Goal: Task Accomplishment & Management: Complete application form

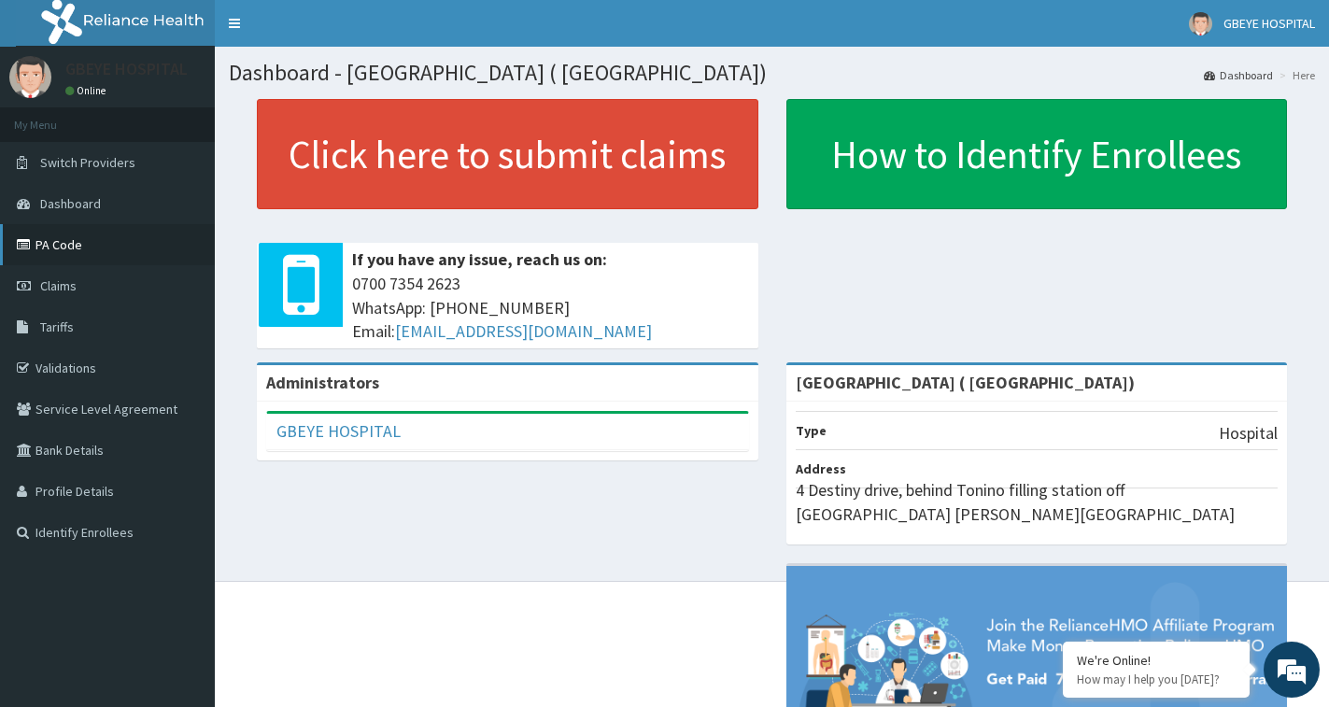
click at [49, 247] on link "PA Code" at bounding box center [107, 244] width 215 height 41
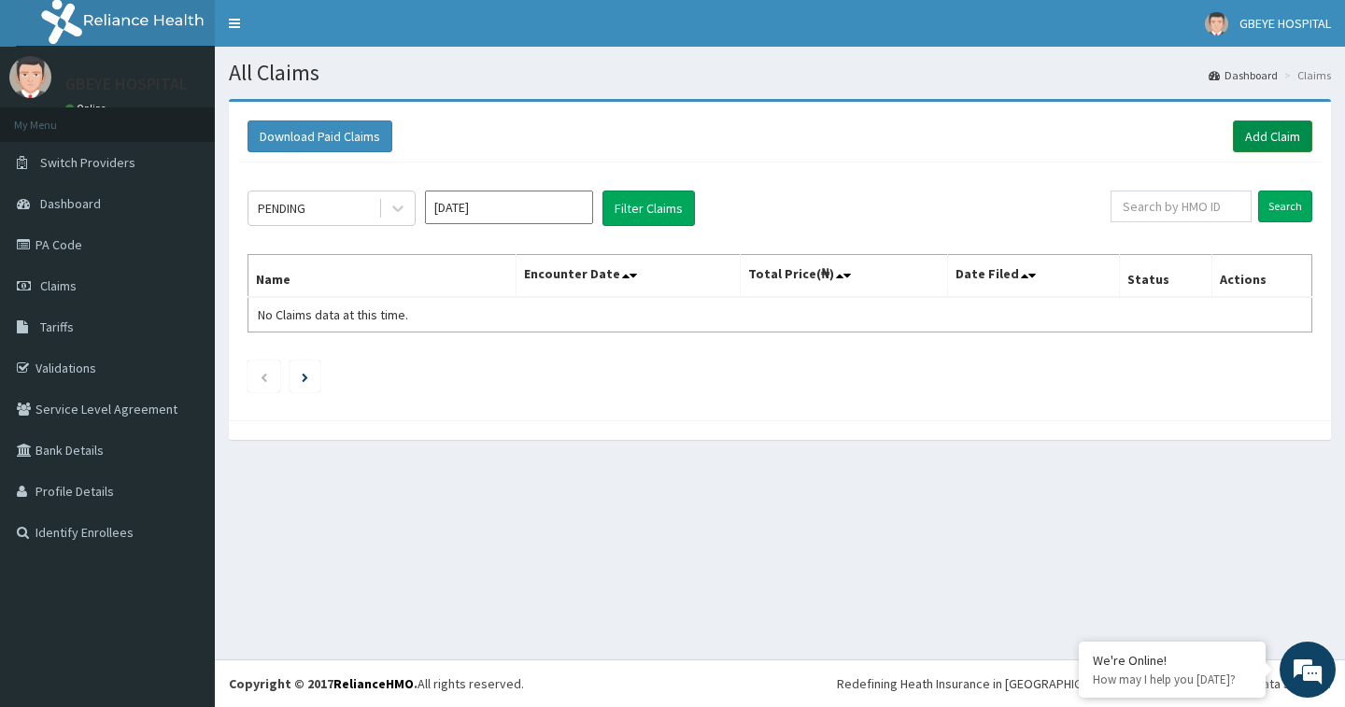
click at [1273, 130] on link "Add Claim" at bounding box center [1272, 136] width 79 height 32
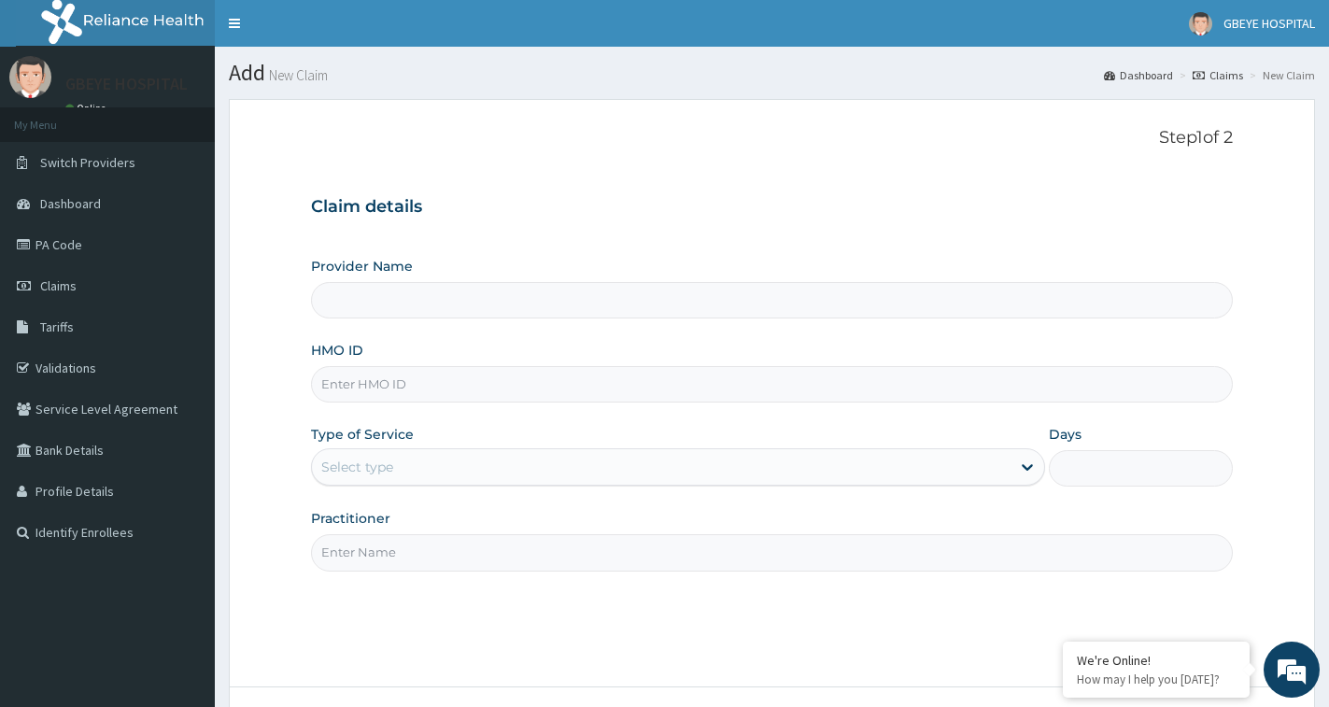
click at [890, 297] on input "Provider Name" at bounding box center [772, 300] width 922 height 36
type input "[GEOGRAPHIC_DATA] ( [GEOGRAPHIC_DATA])"
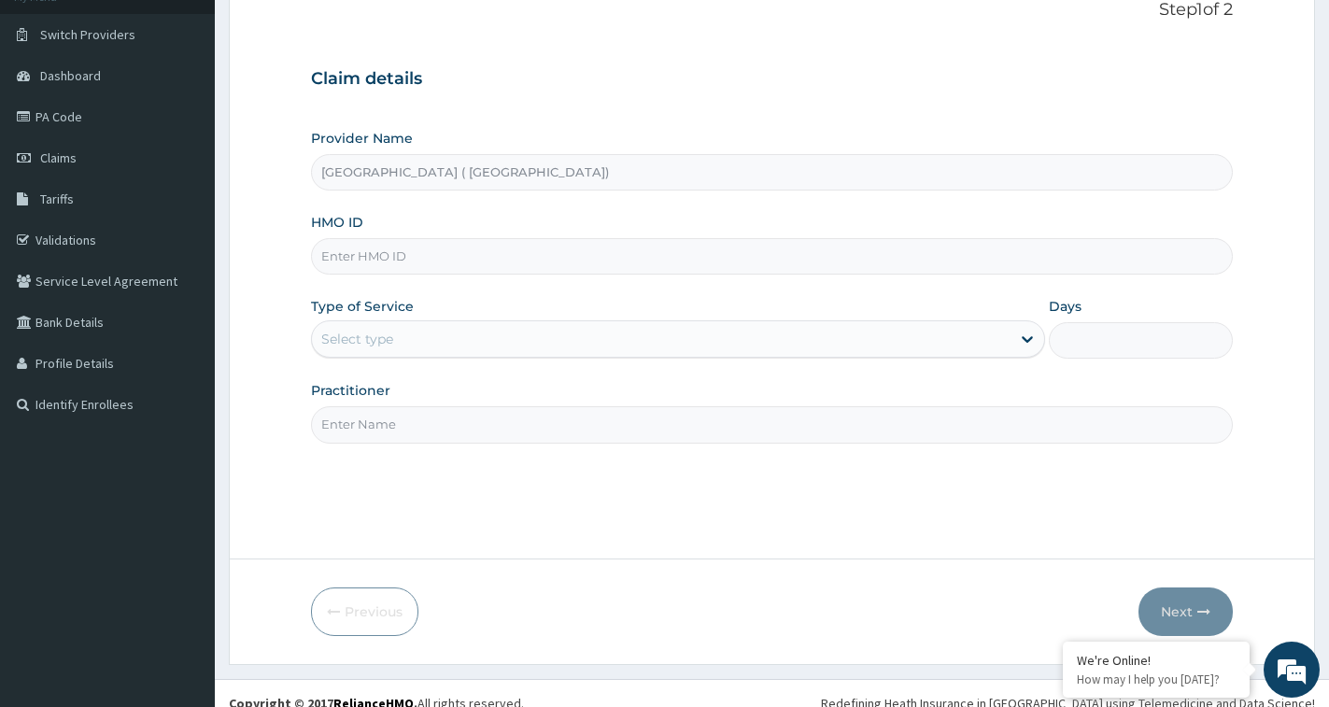
scroll to position [148, 0]
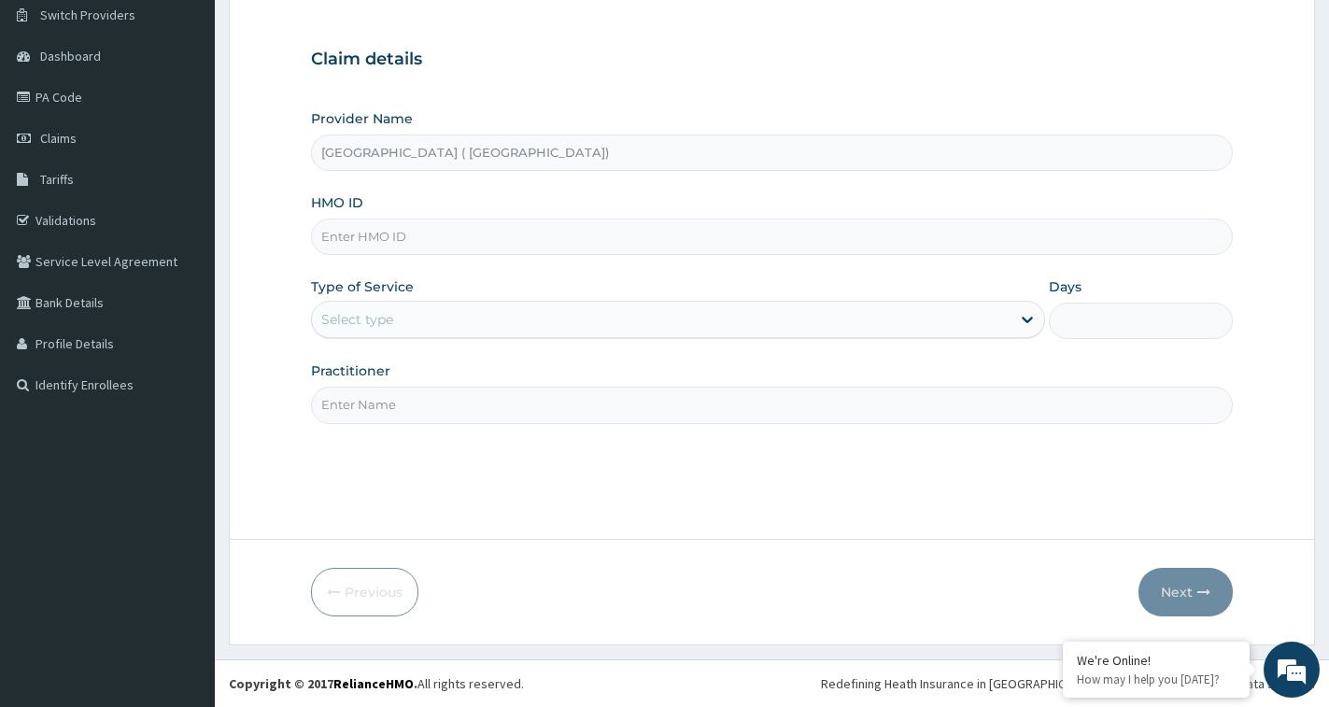
click at [746, 226] on input "HMO ID" at bounding box center [772, 237] width 922 height 36
type input "SFA/10080/A"
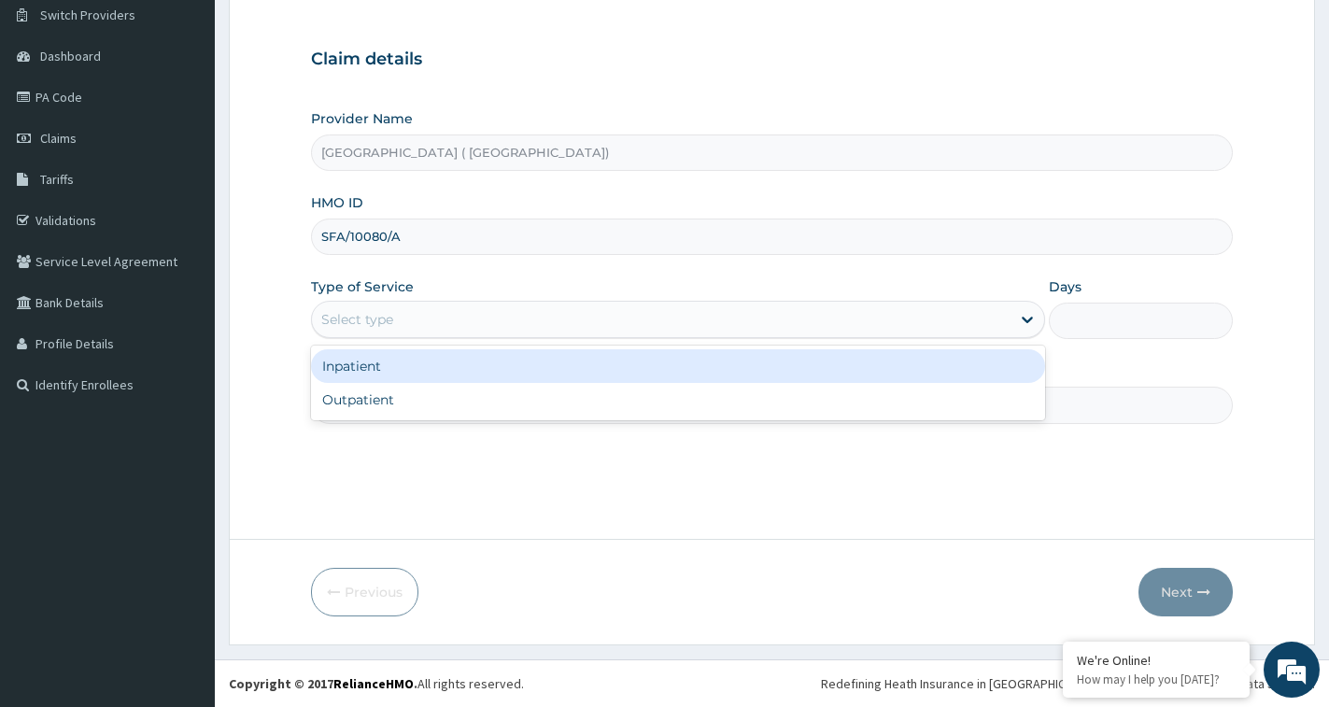
click at [696, 314] on div "Select type" at bounding box center [661, 319] width 698 height 30
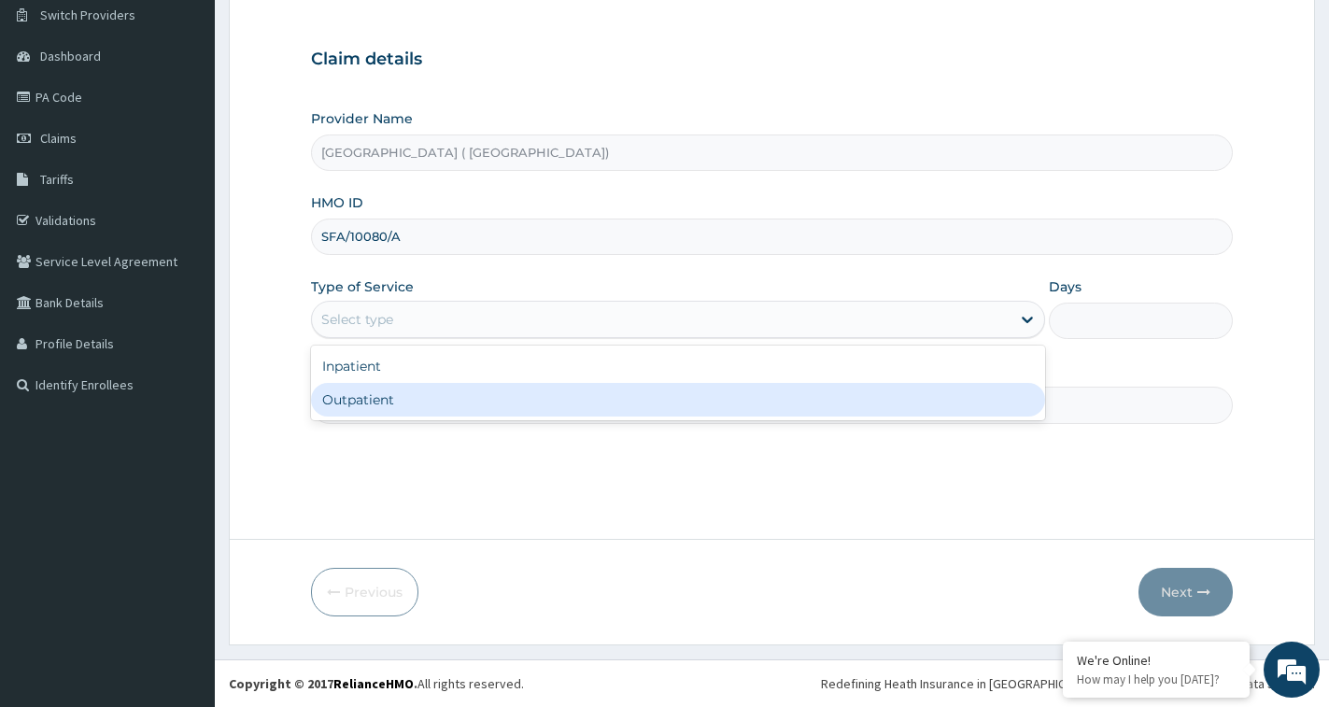
click at [676, 399] on div "Outpatient" at bounding box center [678, 400] width 734 height 34
type input "1"
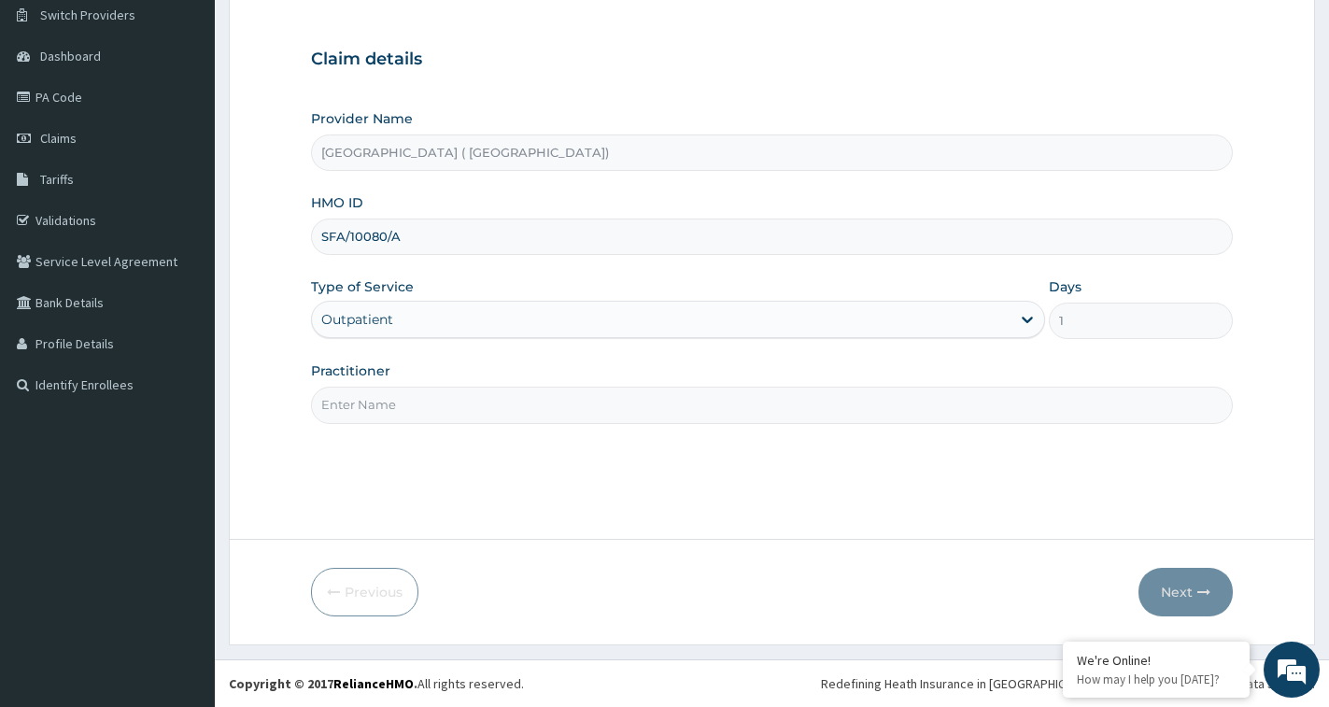
click at [716, 404] on input "Practitioner" at bounding box center [772, 405] width 922 height 36
type input "DR. UCHEOHA"
click at [1197, 589] on icon "button" at bounding box center [1203, 591] width 13 height 13
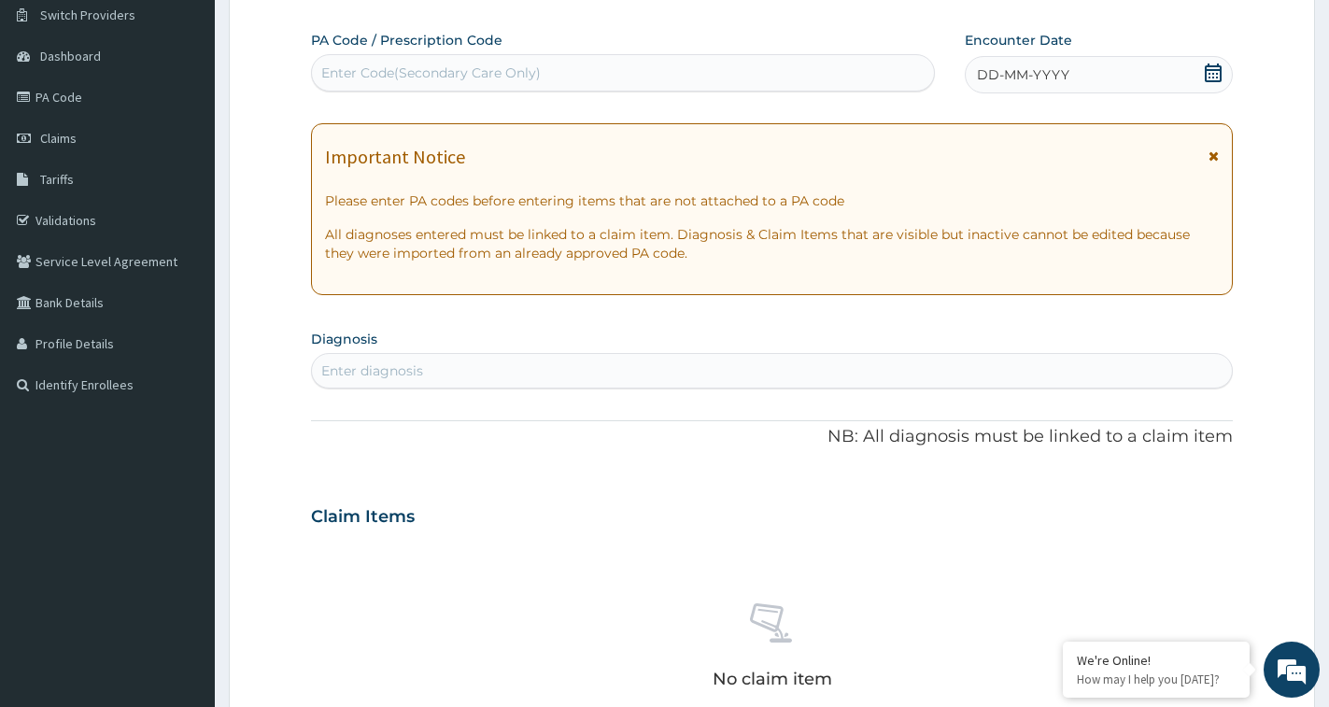
click at [693, 67] on div "Enter Code(Secondary Care Only)" at bounding box center [623, 73] width 622 height 30
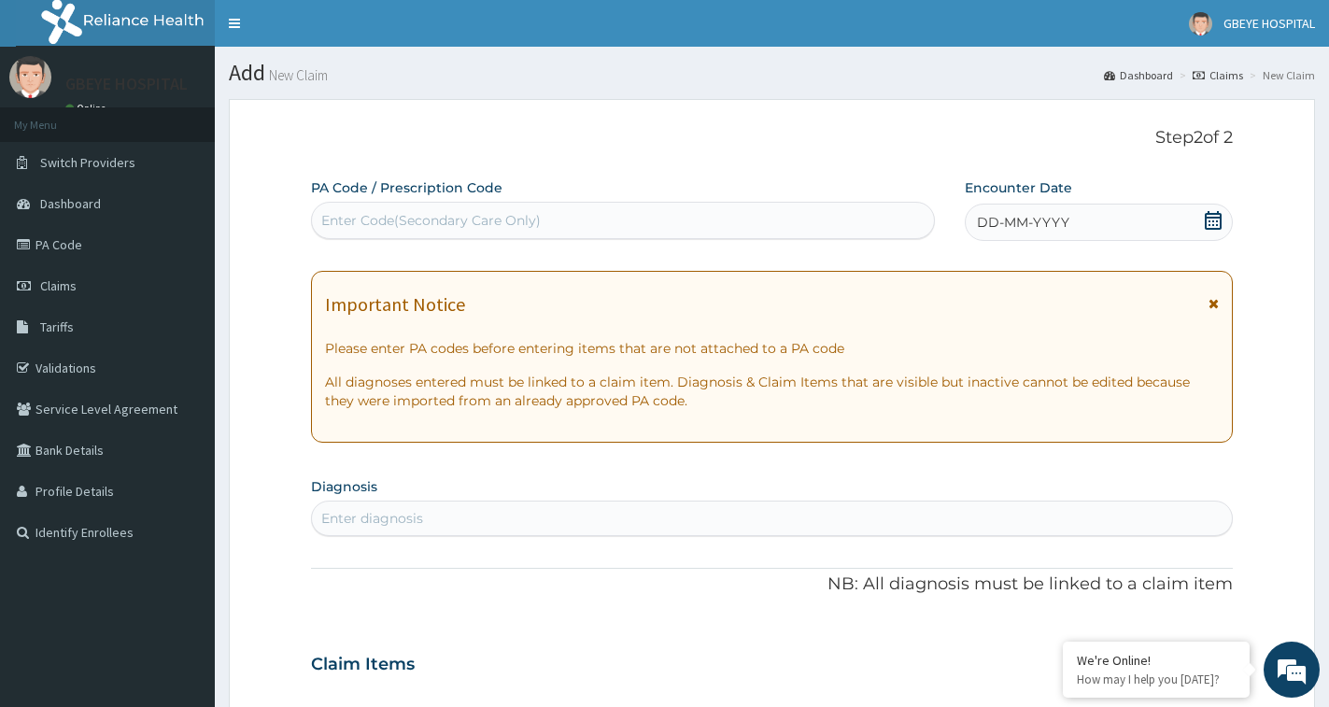
click at [583, 218] on div "Enter Code(Secondary Care Only)" at bounding box center [623, 220] width 622 height 30
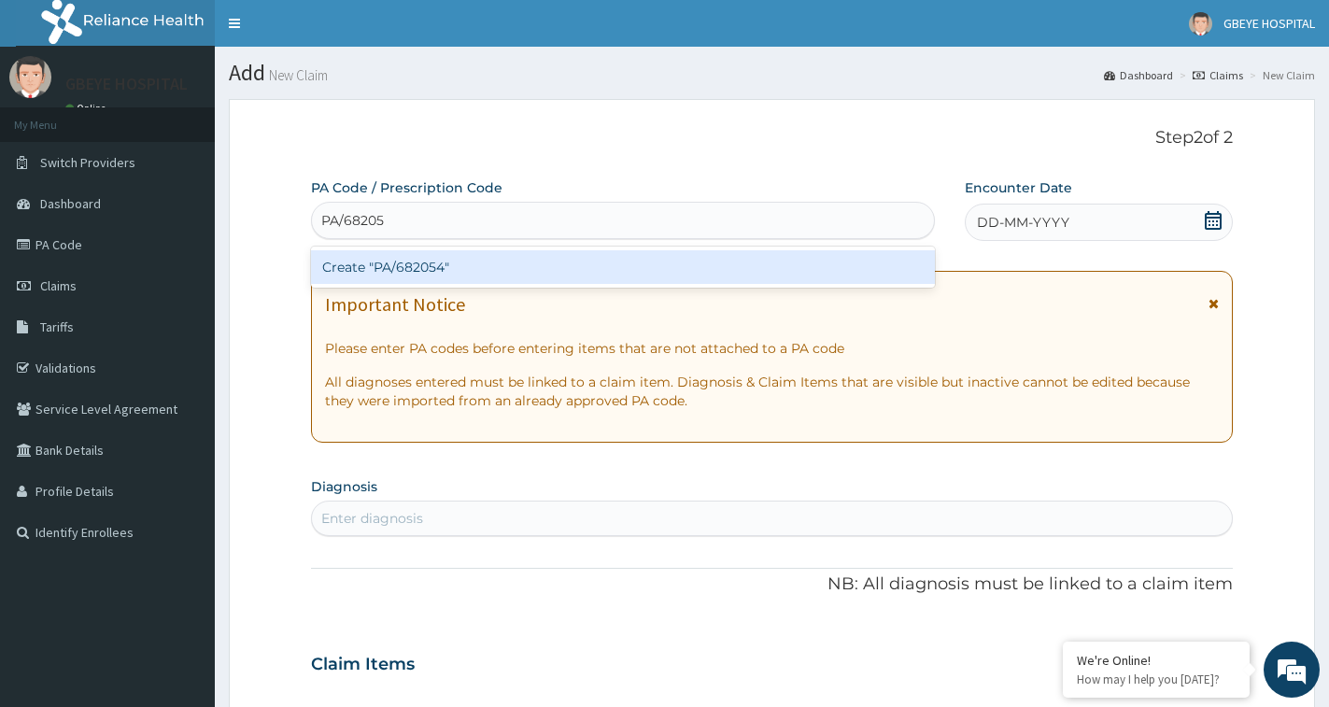
type input "PA/682054"
click at [575, 267] on div "Create "PA/682054"" at bounding box center [623, 267] width 624 height 34
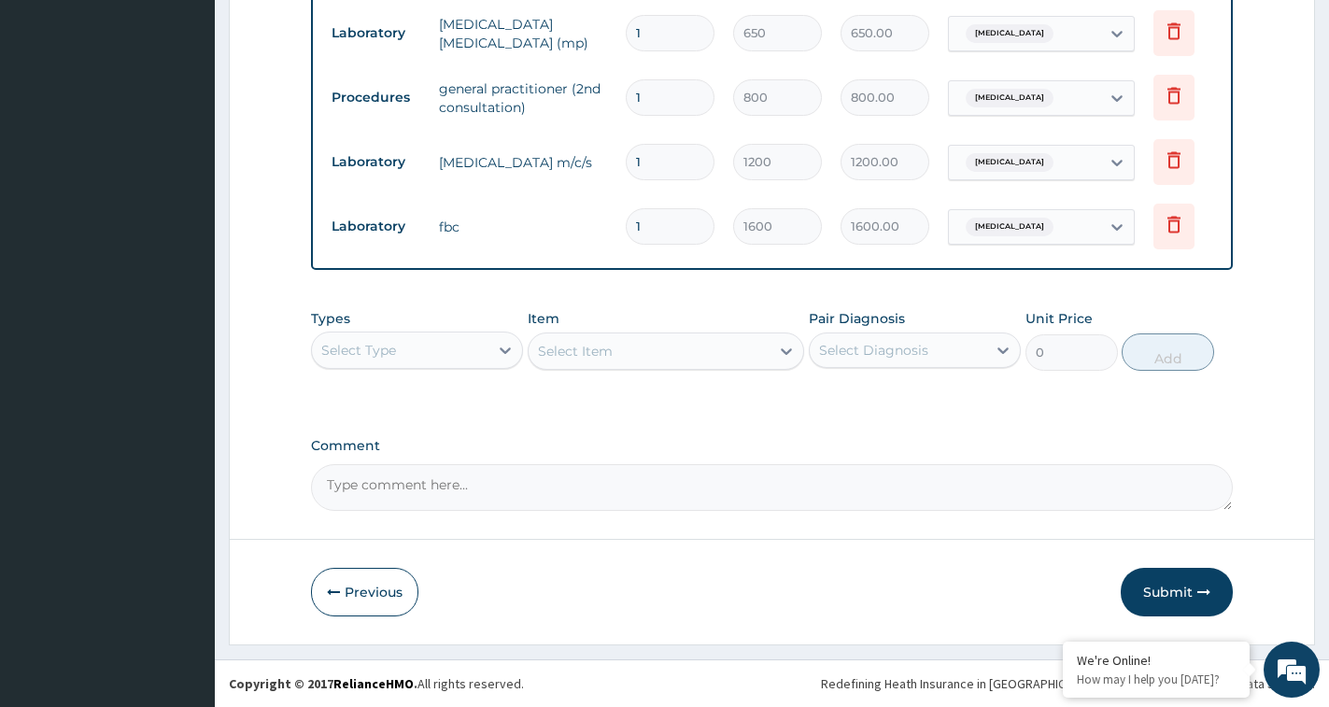
scroll to position [1154, 0]
click at [1180, 595] on button "Submit" at bounding box center [1177, 592] width 112 height 49
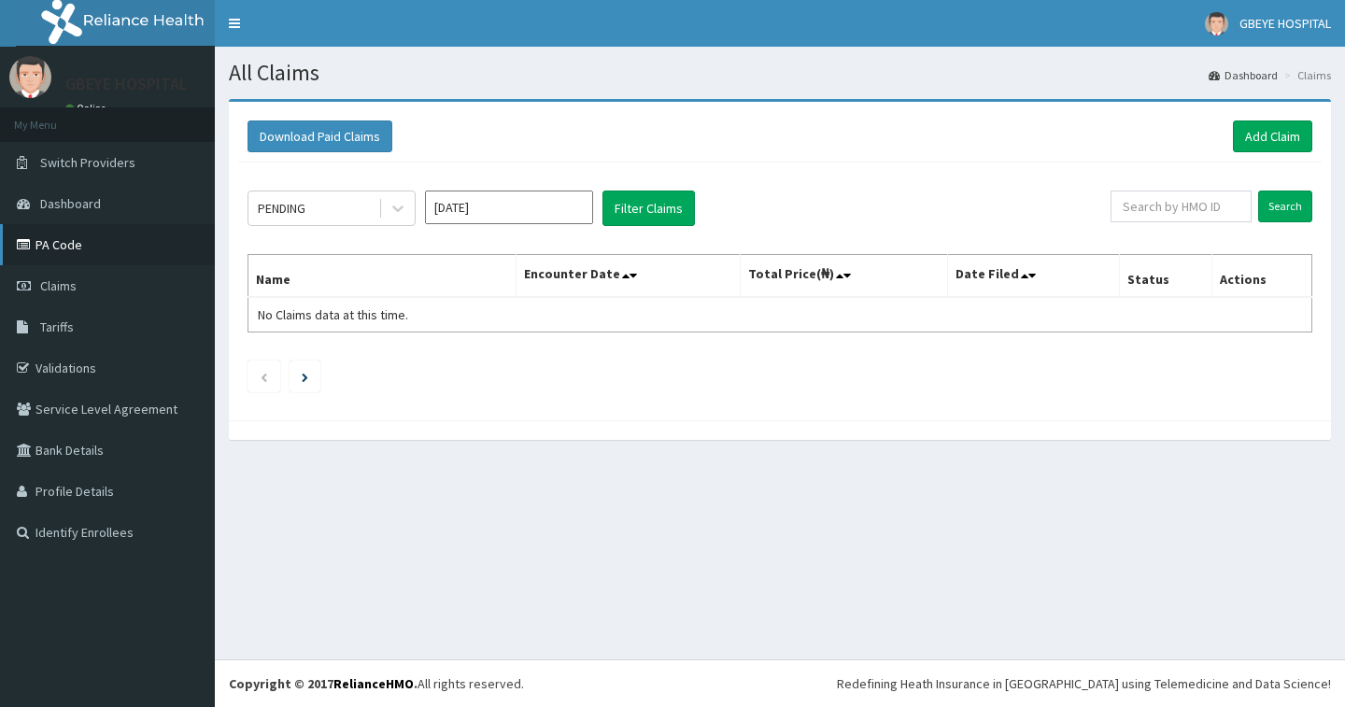
click at [89, 234] on link "PA Code" at bounding box center [107, 244] width 215 height 41
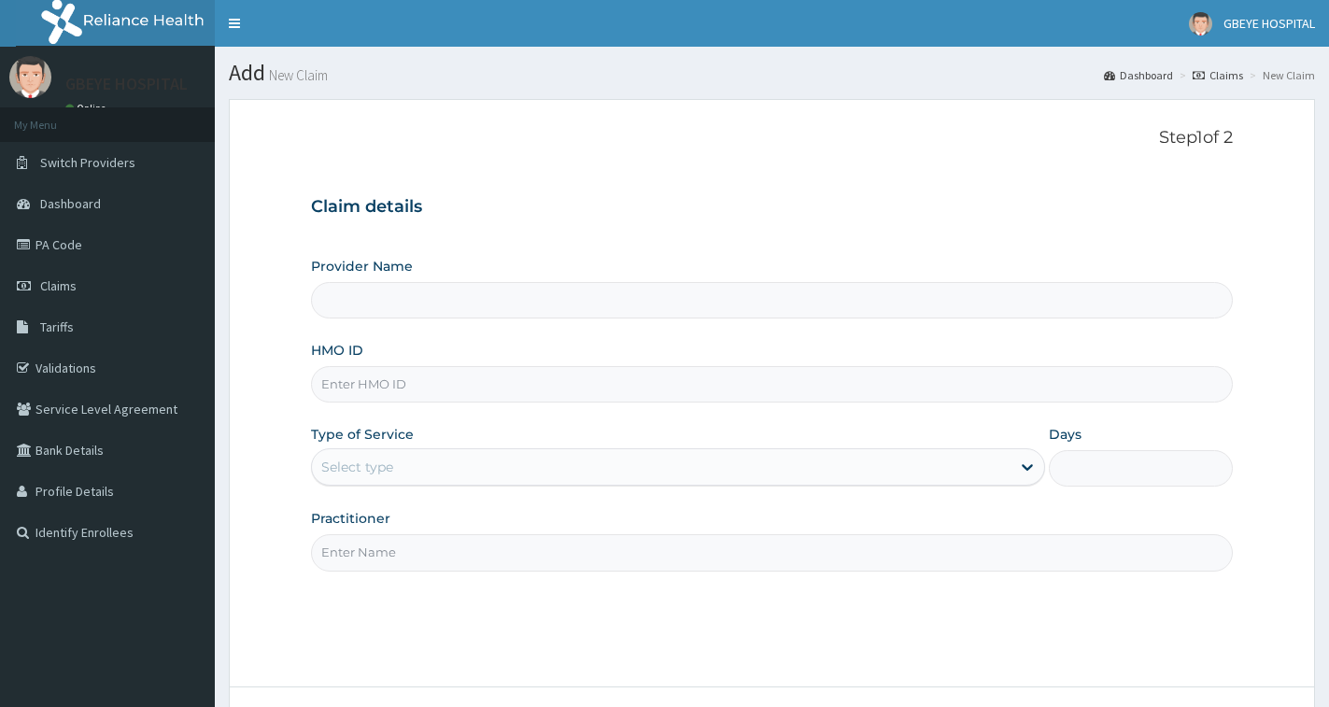
click at [533, 383] on input "HMO ID" at bounding box center [772, 384] width 922 height 36
type input "P"
type input "[GEOGRAPHIC_DATA] ( [GEOGRAPHIC_DATA])"
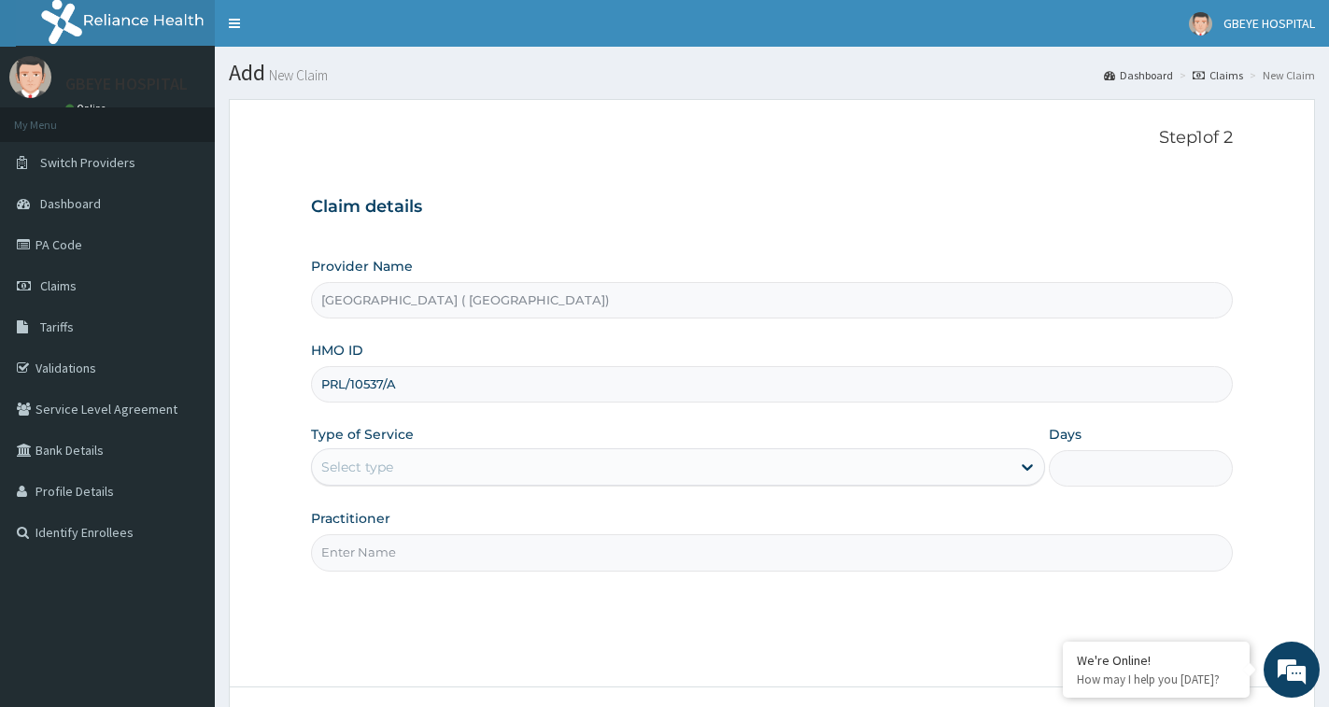
type input "PRL/10537/A"
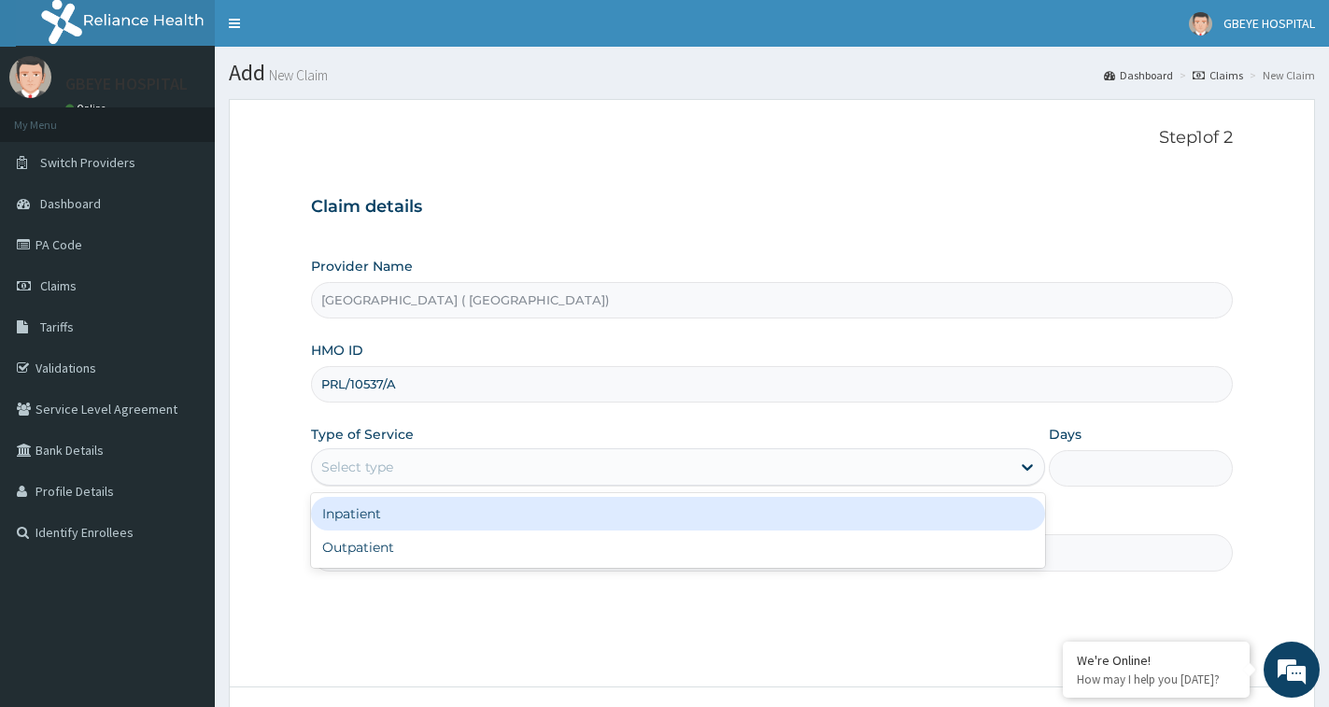
click at [609, 476] on div "Select type" at bounding box center [661, 467] width 698 height 30
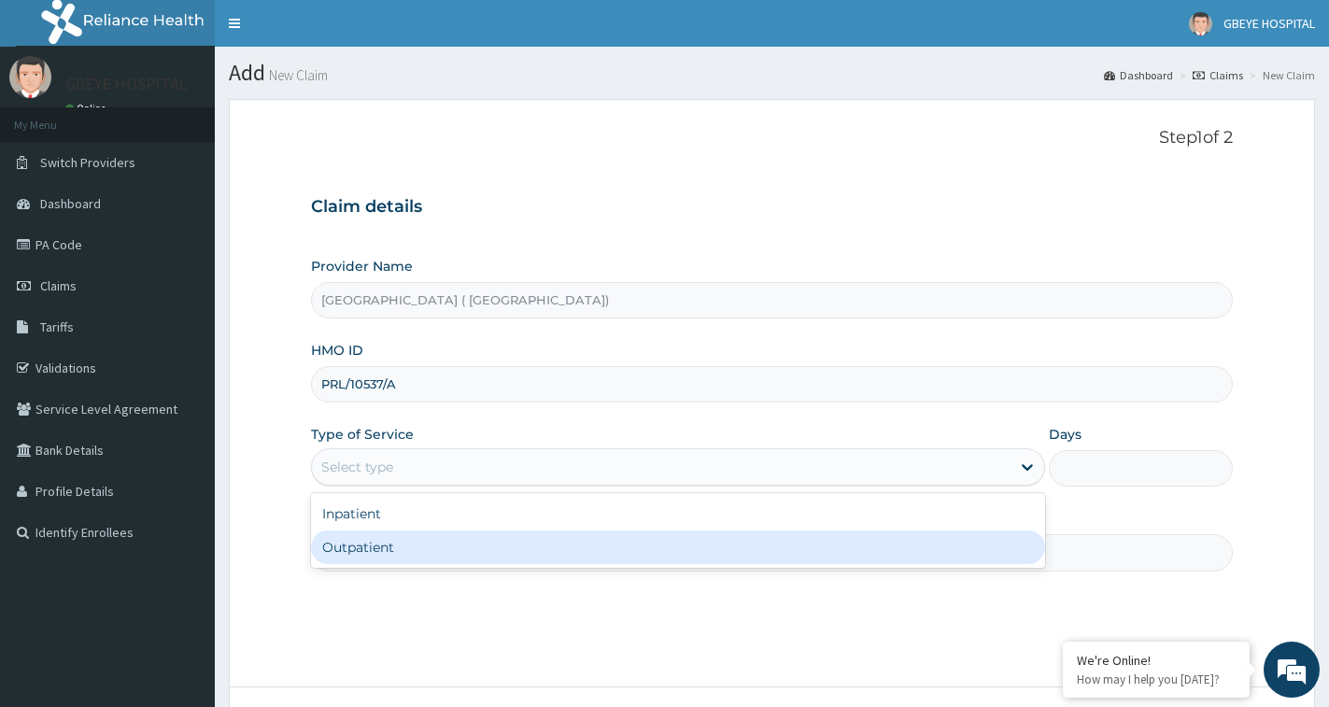
click at [524, 533] on div "Outpatient" at bounding box center [678, 547] width 734 height 34
type input "1"
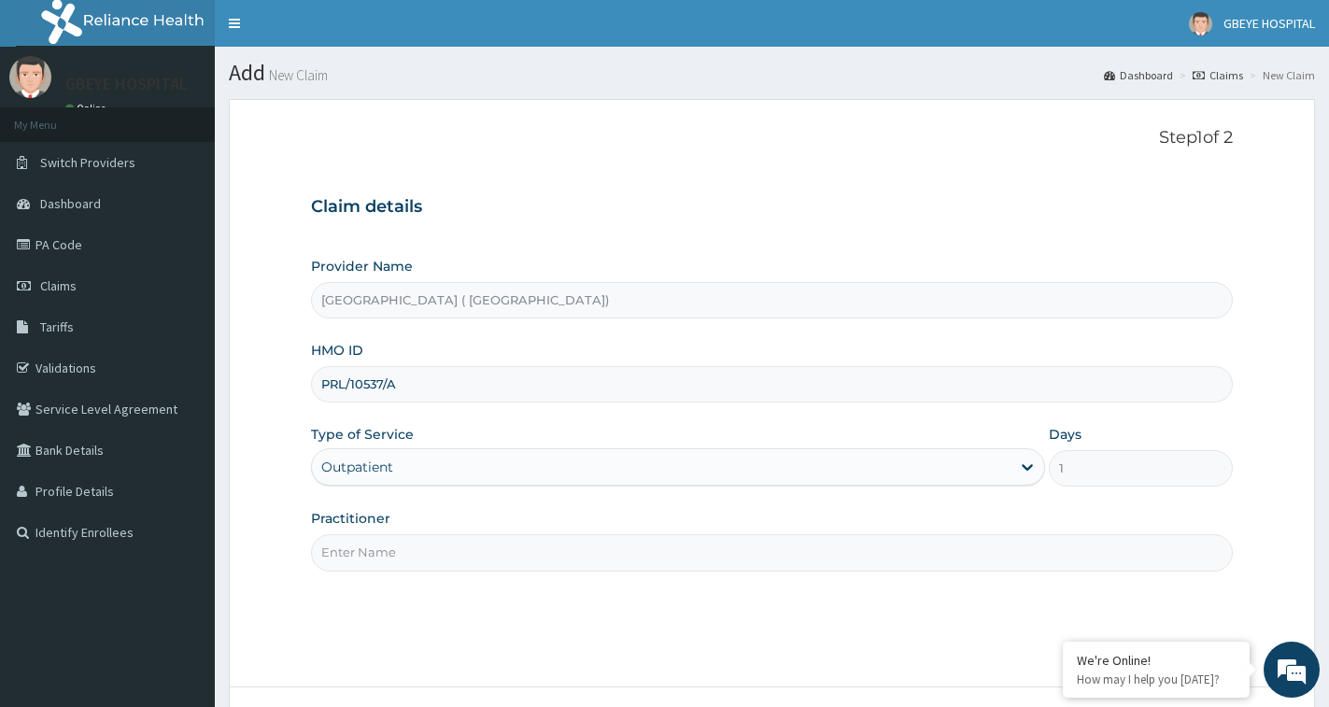
click at [597, 546] on input "Practitioner" at bounding box center [772, 552] width 922 height 36
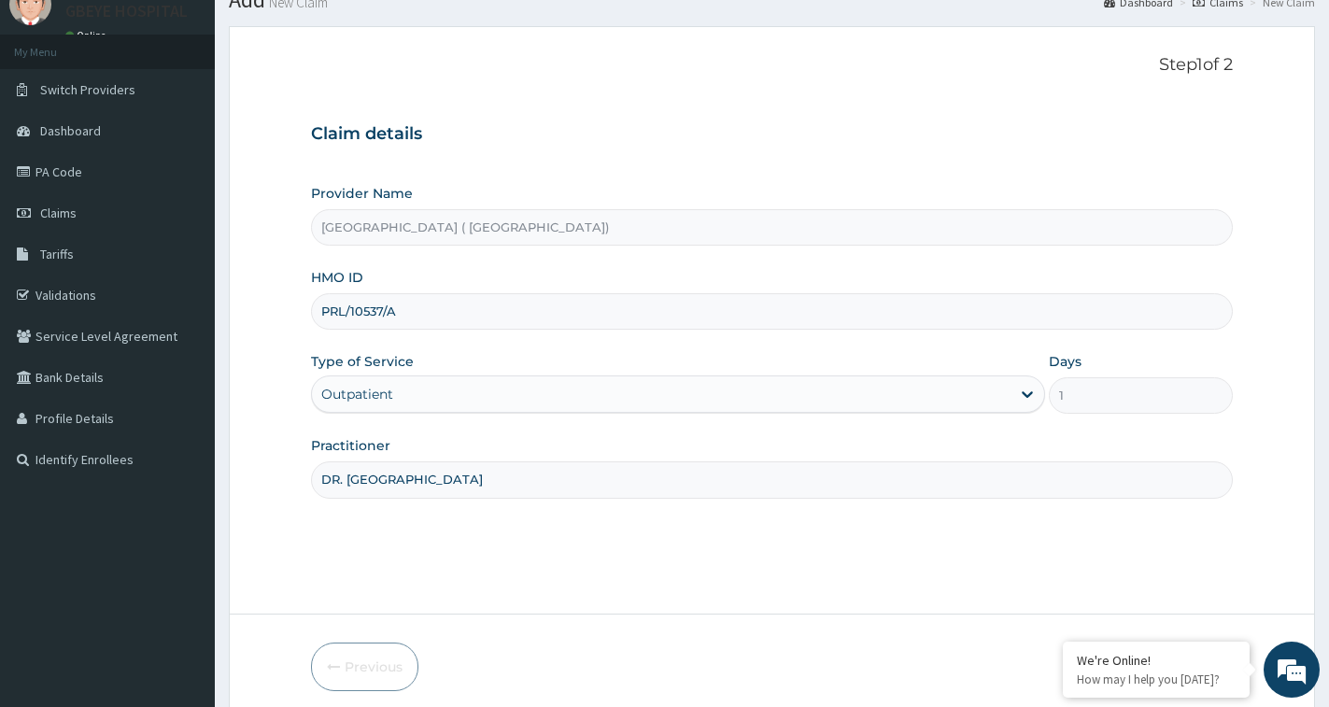
scroll to position [148, 0]
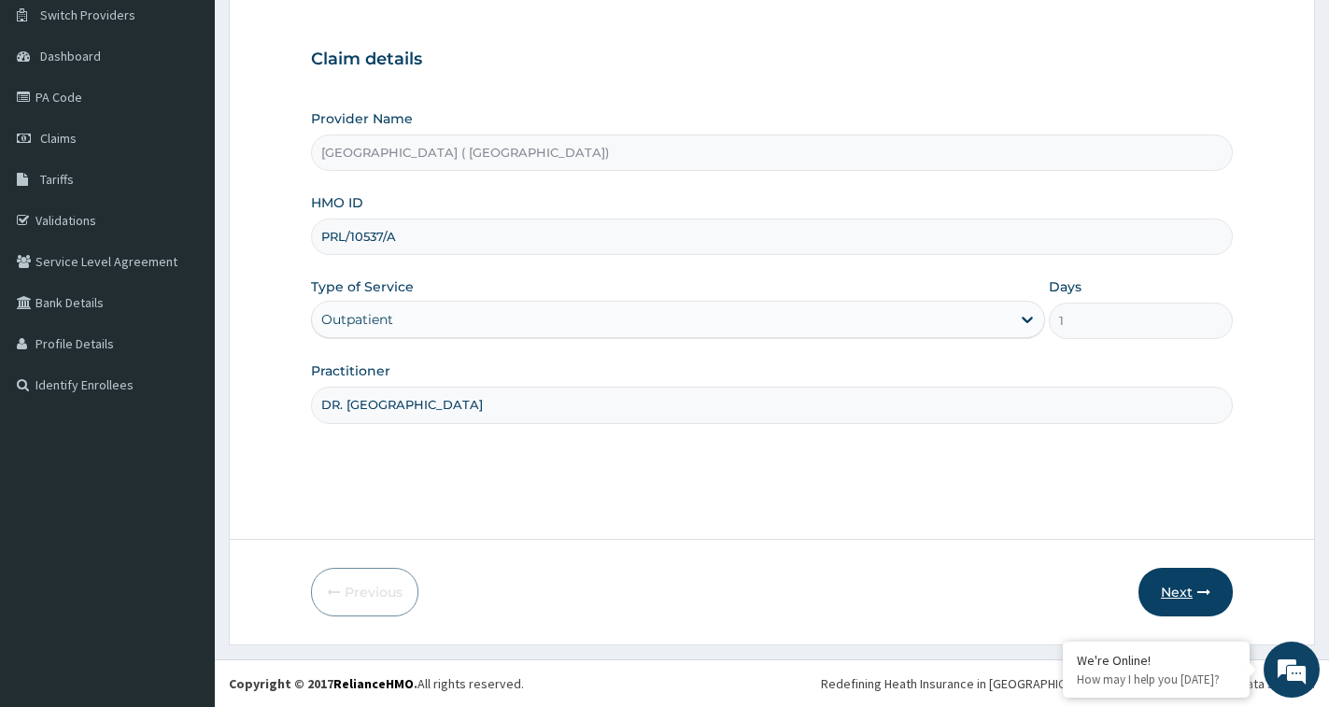
type input "DR. [GEOGRAPHIC_DATA]"
click at [1197, 587] on icon "button" at bounding box center [1203, 591] width 13 height 13
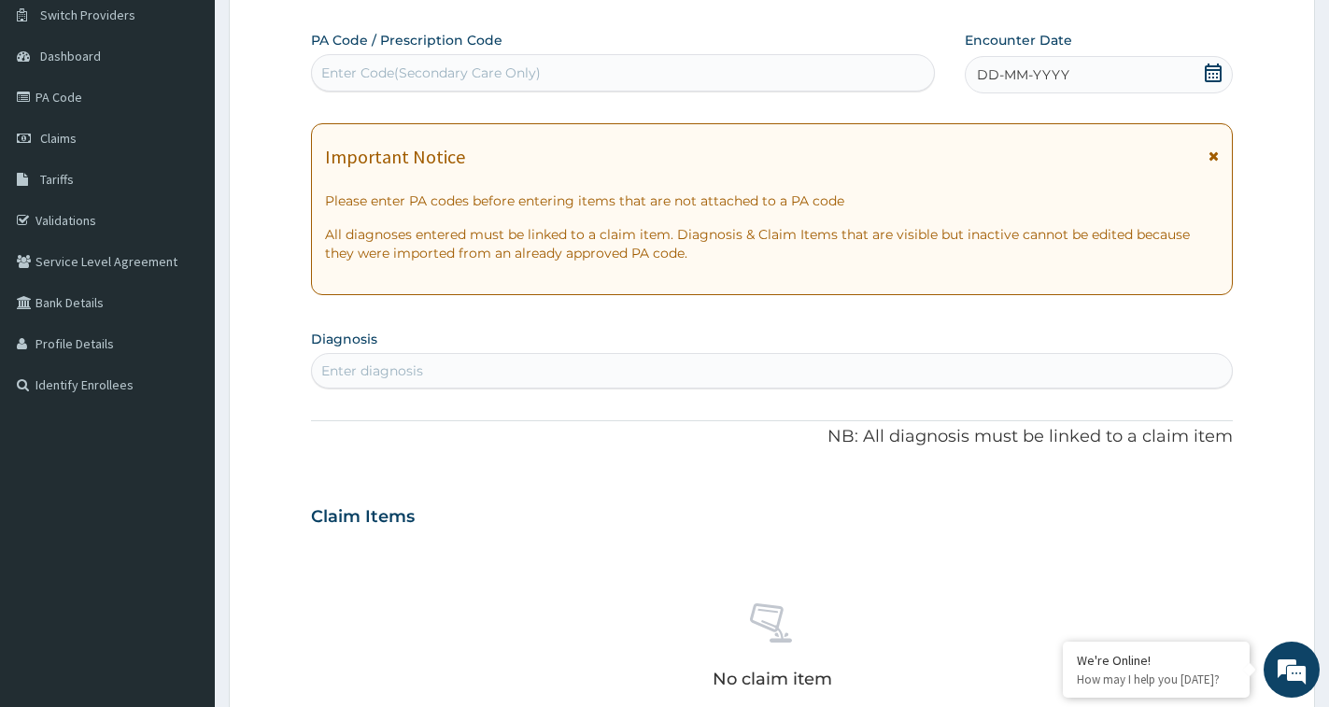
click at [676, 95] on div "PA Code / Prescription Code Enter Code(Secondary Care Only) Encounter Date DD-M…" at bounding box center [772, 514] width 922 height 966
click at [681, 70] on div "Enter Code(Secondary Care Only)" at bounding box center [623, 73] width 622 height 30
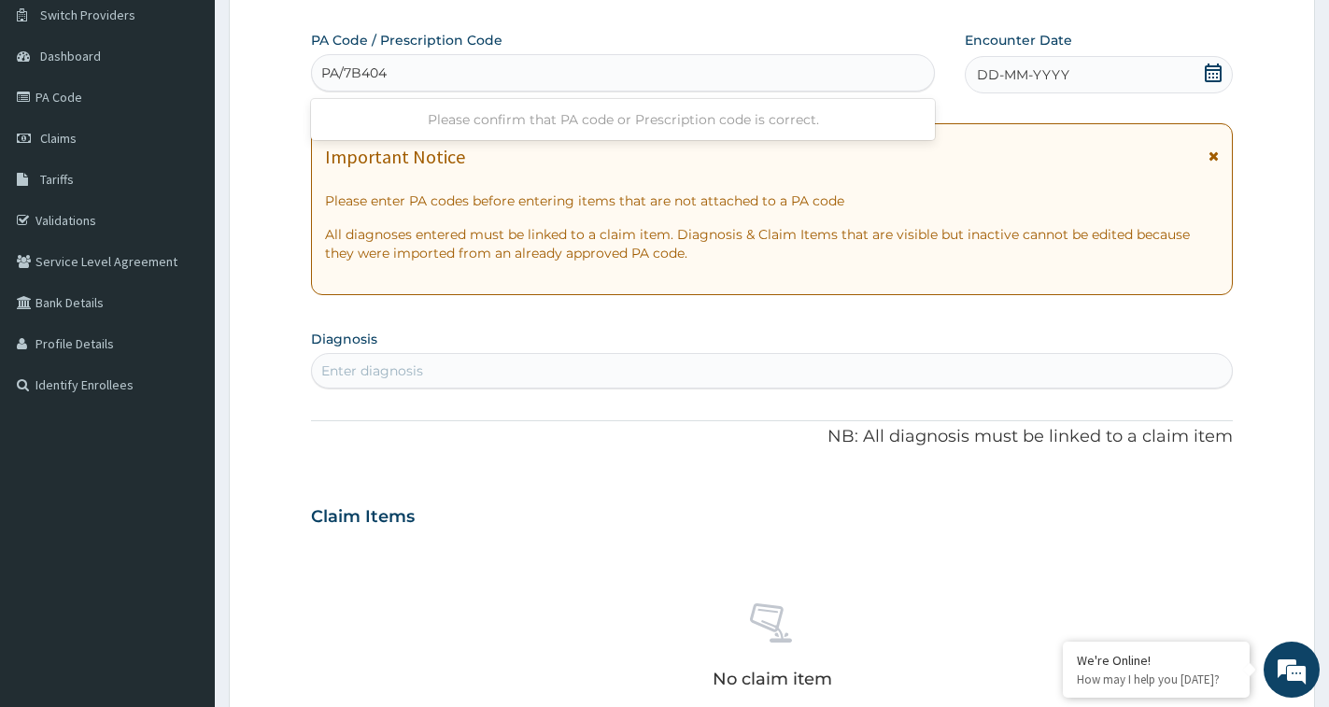
type input "PA/7B4047"
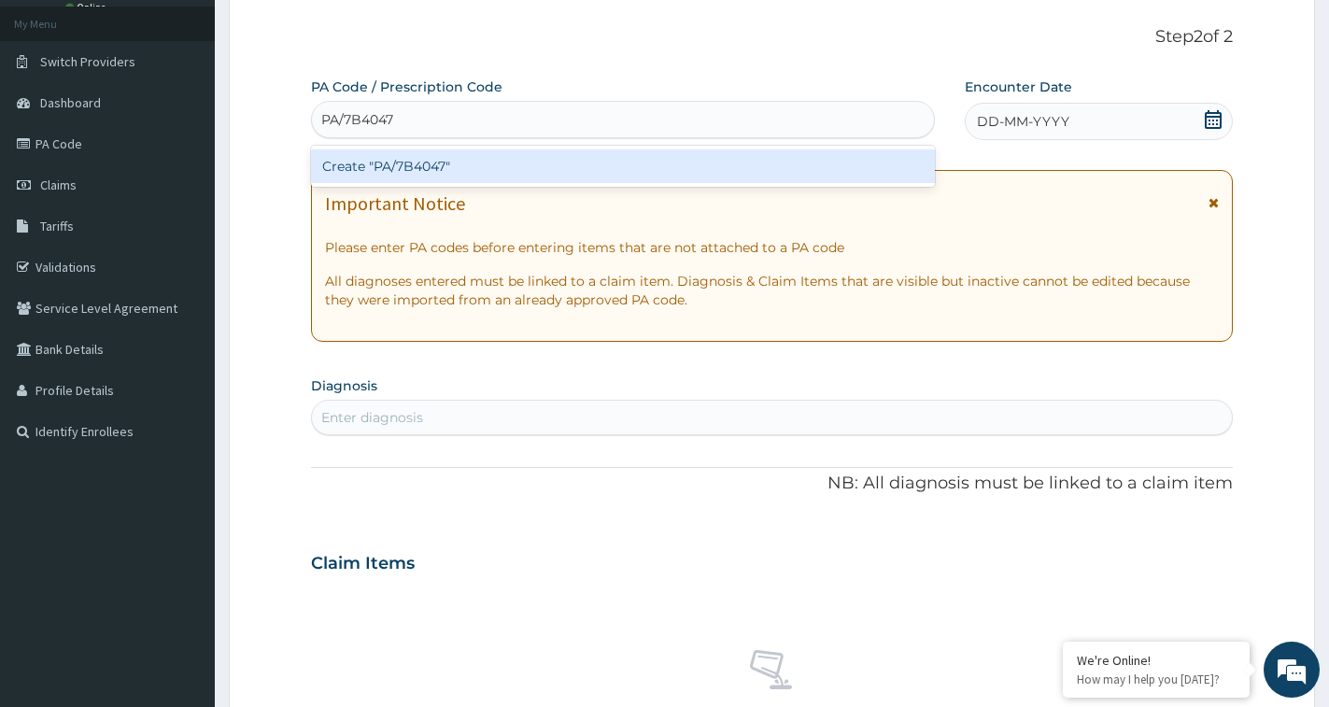
scroll to position [54, 0]
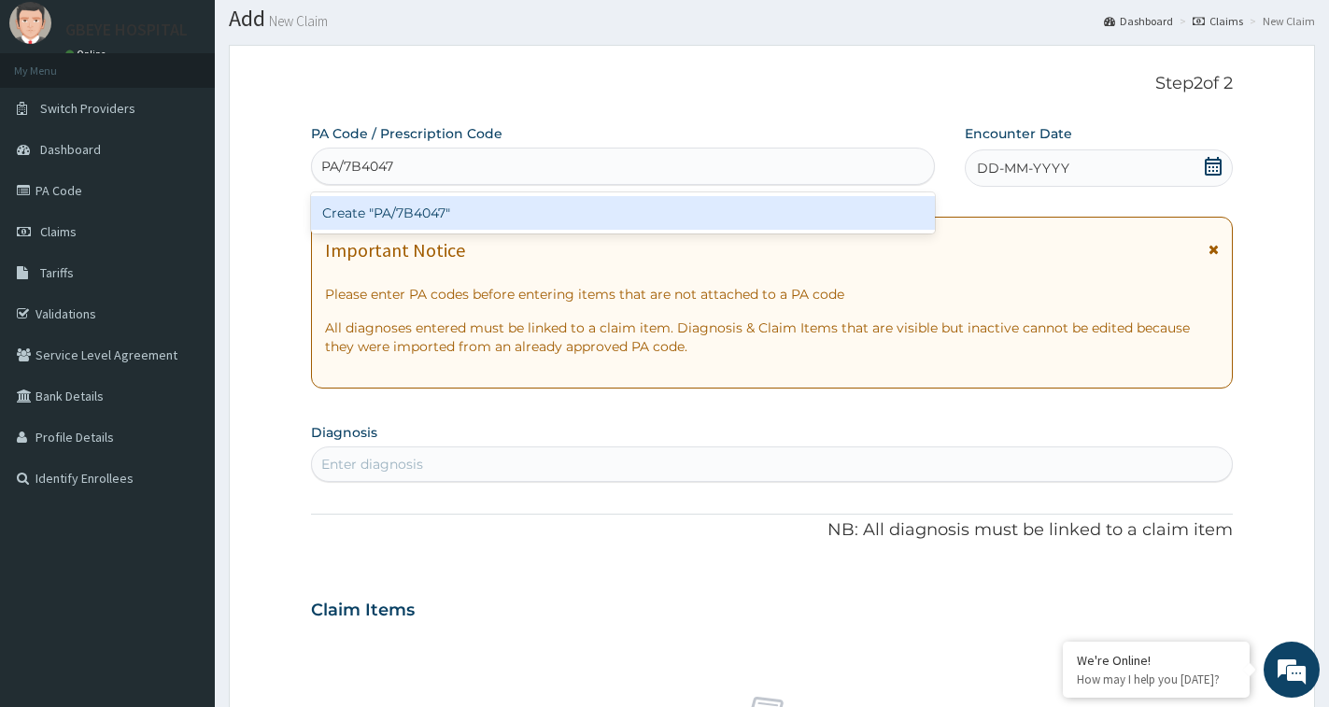
click at [486, 220] on div "Create "PA/7B4047"" at bounding box center [623, 213] width 624 height 34
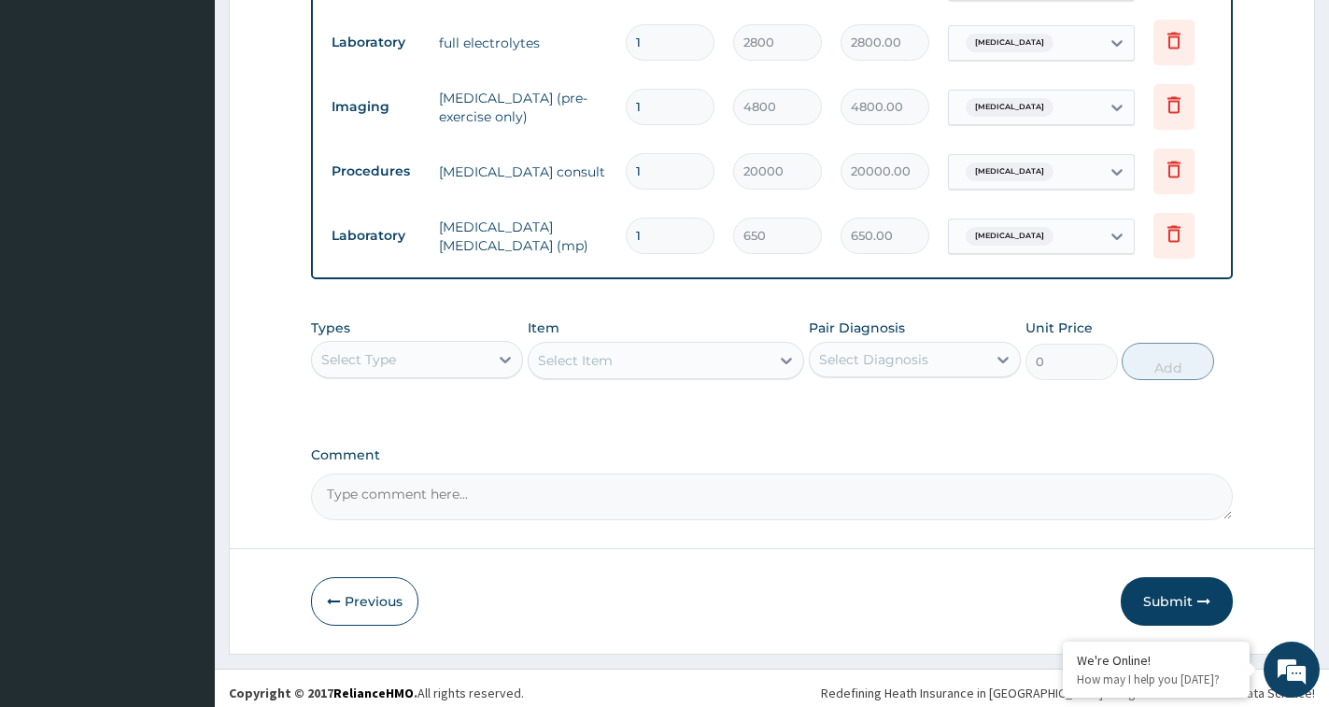
scroll to position [953, 0]
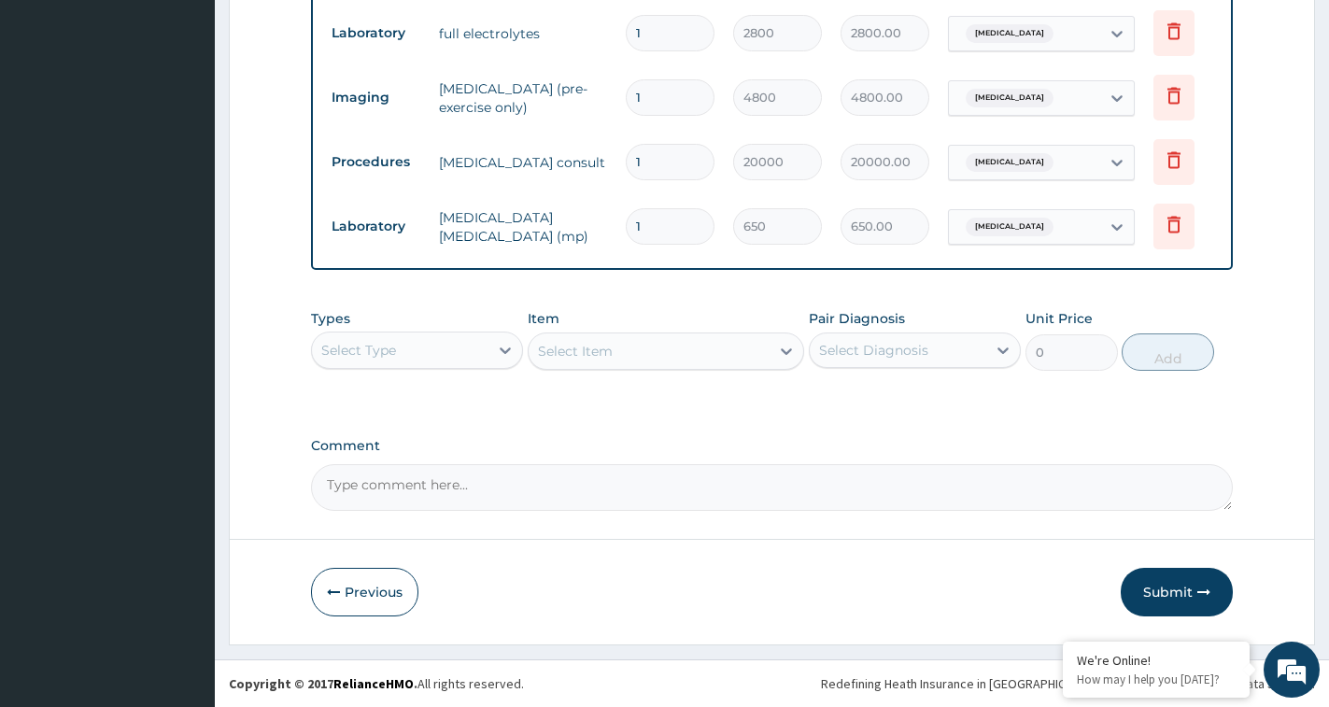
click at [1188, 586] on button "Submit" at bounding box center [1177, 592] width 112 height 49
